Goal: Find specific page/section: Find specific page/section

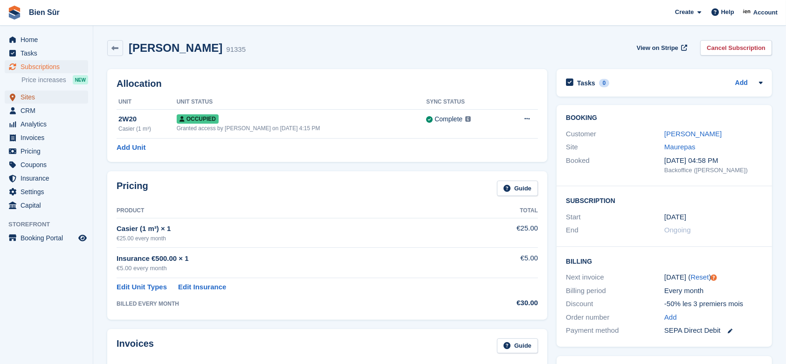
click at [39, 99] on span "Sites" at bounding box center [49, 96] width 56 height 13
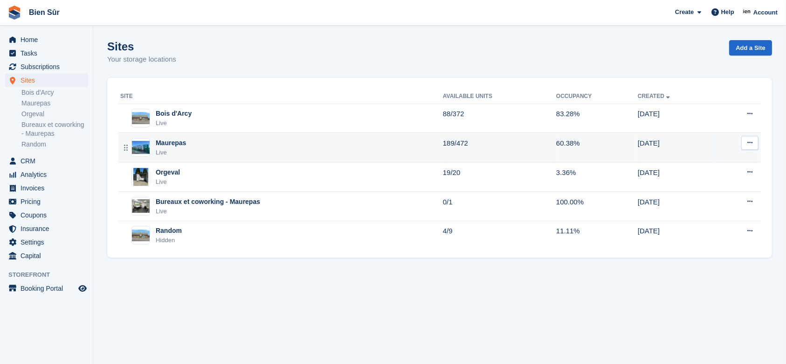
click at [210, 141] on div "Maurepas Live" at bounding box center [281, 147] width 323 height 19
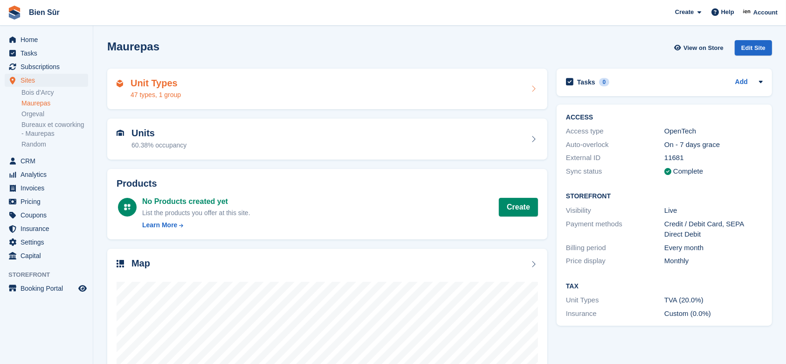
click at [221, 90] on div "Unit Types 47 types, 1 group" at bounding box center [328, 89] width 422 height 22
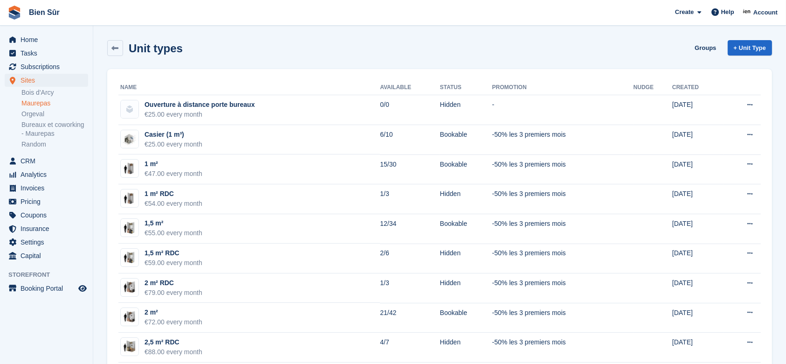
click at [488, 40] on div "Unit types Groups + Unit Type" at bounding box center [439, 48] width 665 height 16
